Goal: Navigation & Orientation: Find specific page/section

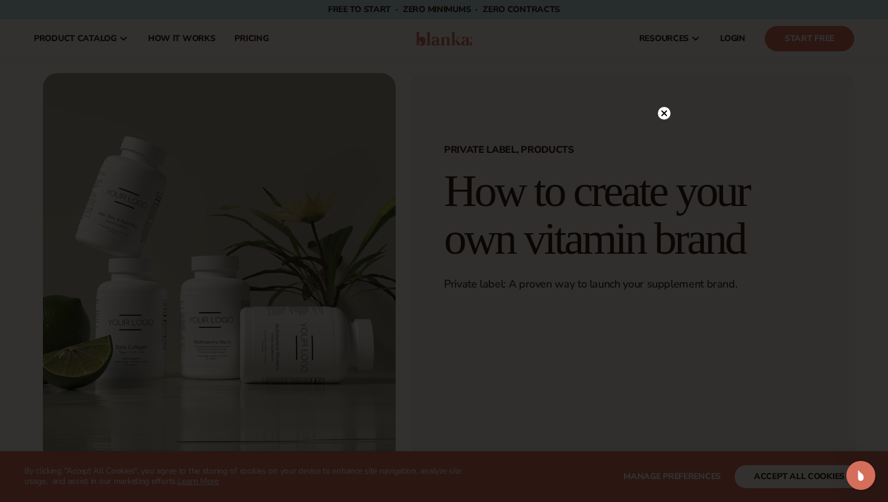
click at [661, 111] on circle at bounding box center [664, 113] width 13 height 13
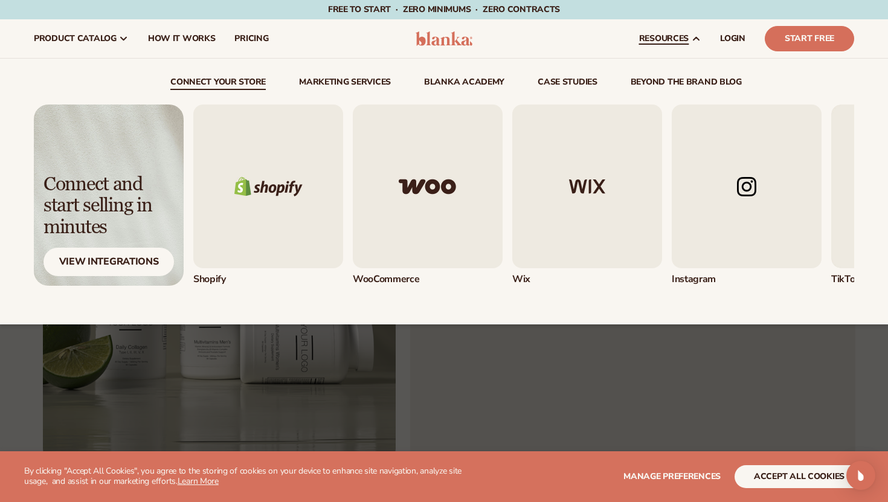
click at [232, 202] on img "1 / 5" at bounding box center [268, 186] width 150 height 164
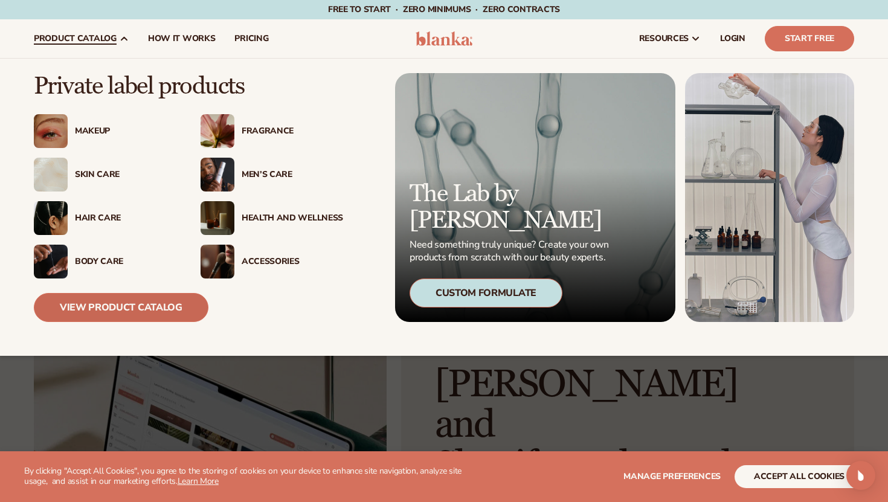
click at [128, 307] on link "View Product Catalog" at bounding box center [121, 307] width 175 height 29
